Goal: Transaction & Acquisition: Purchase product/service

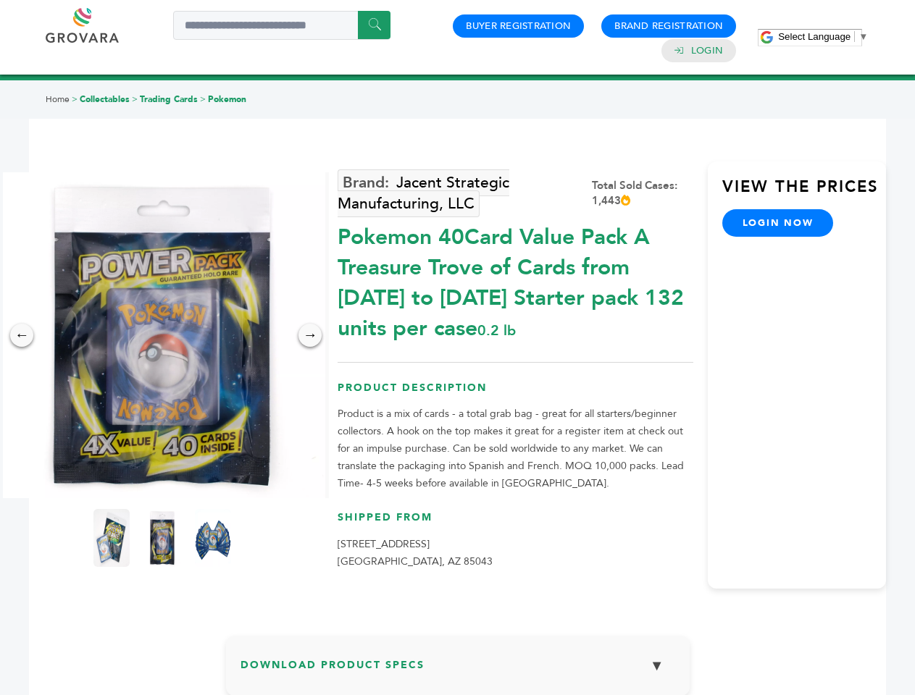
click at [823, 36] on span "Select Language" at bounding box center [814, 36] width 72 height 11
click at [162, 335] on img at bounding box center [162, 335] width 326 height 326
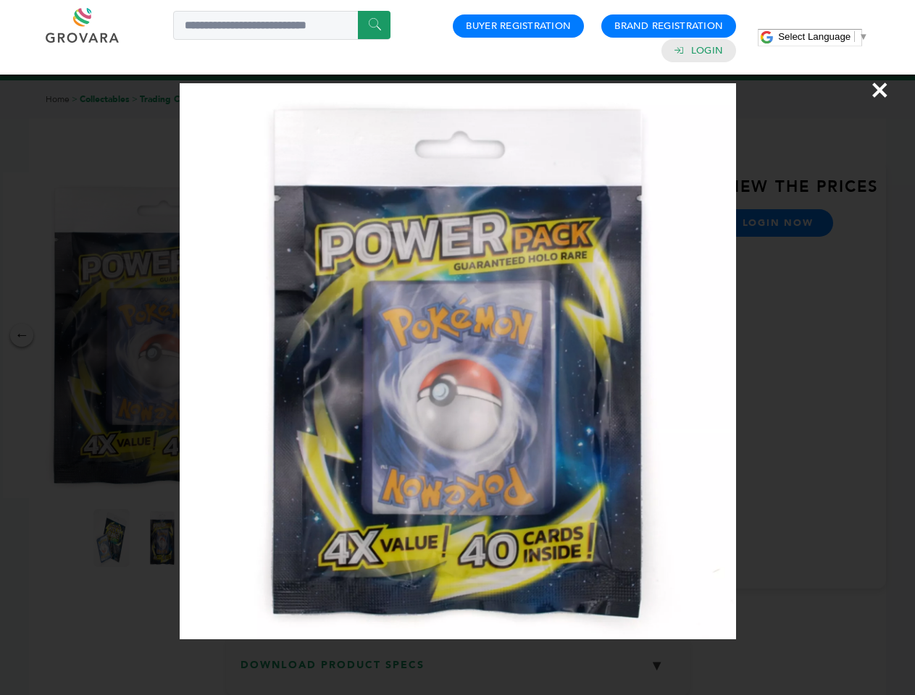
click at [22, 335] on div "×" at bounding box center [457, 347] width 915 height 695
click at [310, 335] on div "→" at bounding box center [309, 335] width 23 height 23
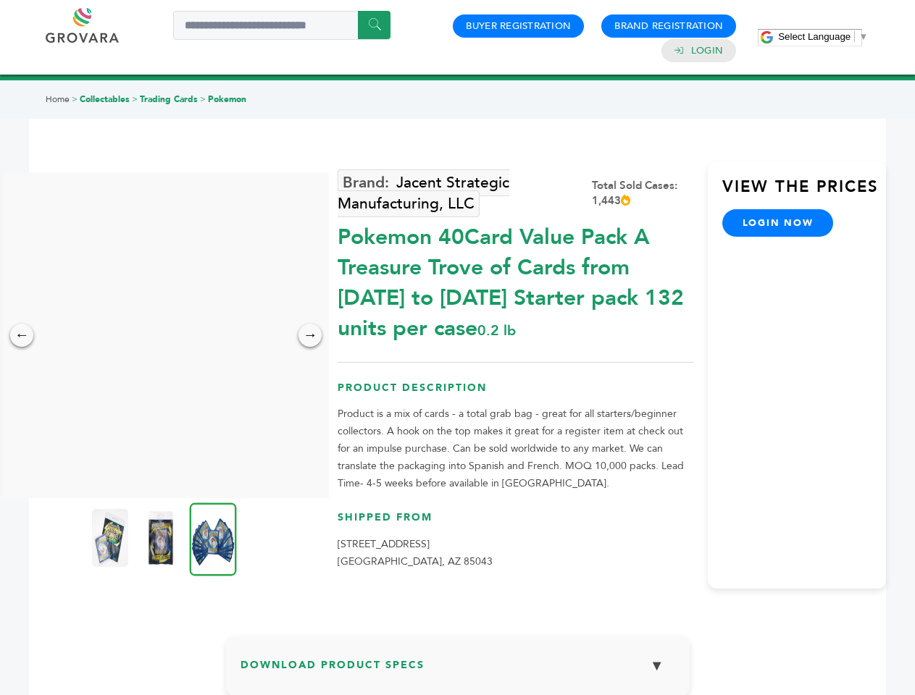
click at [112, 538] on img at bounding box center [110, 538] width 36 height 58
click at [0, 0] on div "×" at bounding box center [0, 0] width 0 height 0
click at [213, 538] on img at bounding box center [213, 539] width 47 height 73
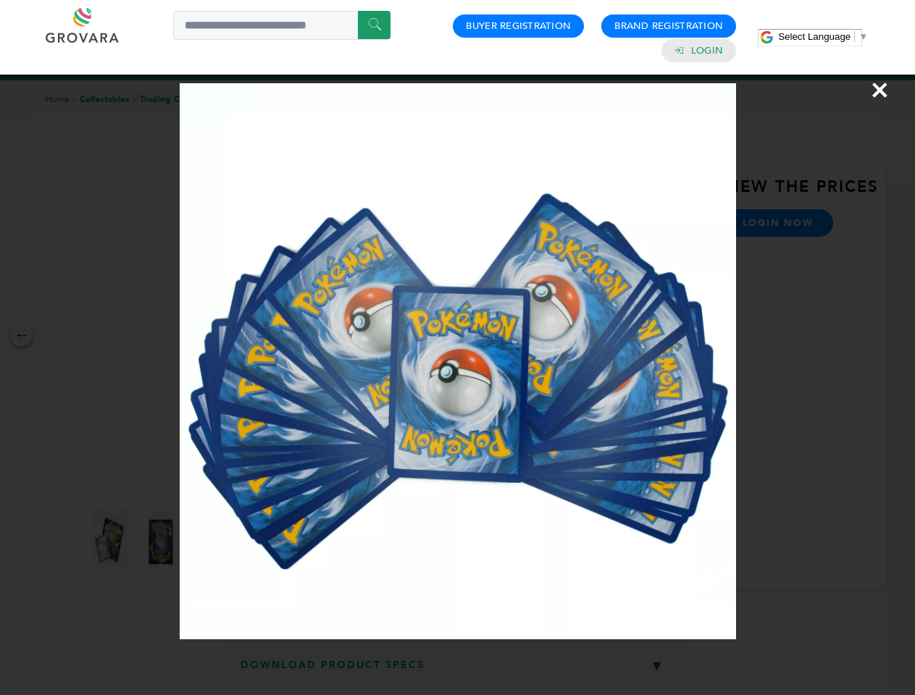
click at [458, 672] on div "×" at bounding box center [457, 347] width 915 height 695
